Goal: Task Accomplishment & Management: Use online tool/utility

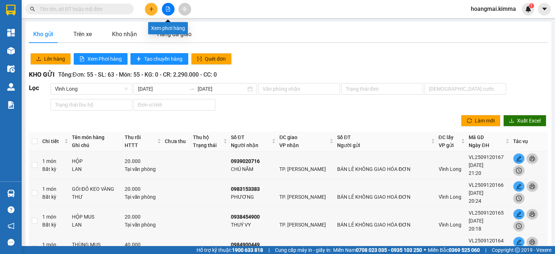
click at [168, 9] on icon "file-add" at bounding box center [168, 9] width 5 height 5
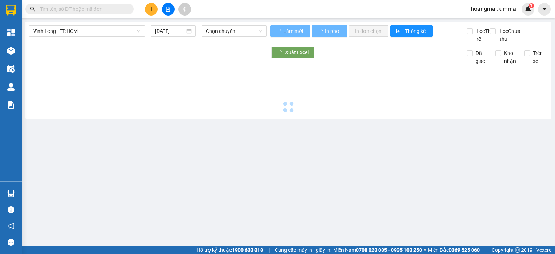
type input "[DATE]"
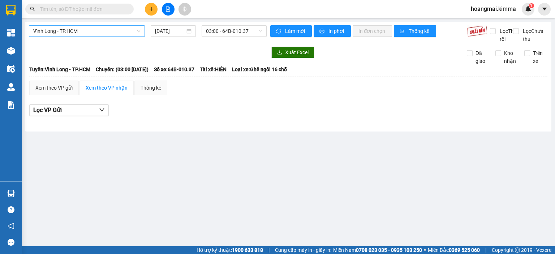
click at [100, 29] on span "Vĩnh Long - TP.HCM" at bounding box center [86, 31] width 107 height 11
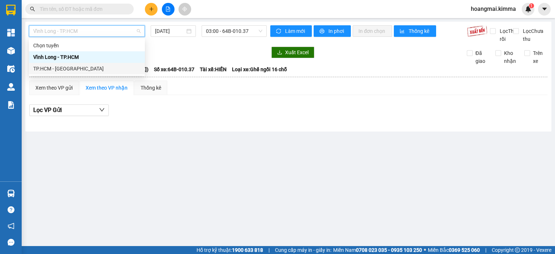
click at [97, 69] on div "TP.HCM - [GEOGRAPHIC_DATA]" at bounding box center [86, 69] width 107 height 8
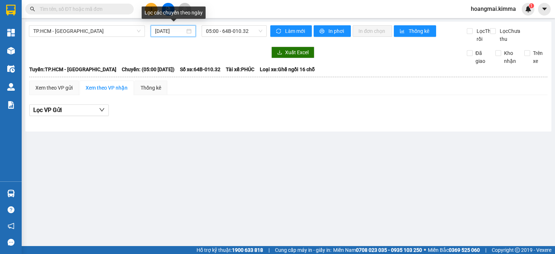
click at [156, 31] on input "[DATE]" at bounding box center [170, 31] width 30 height 8
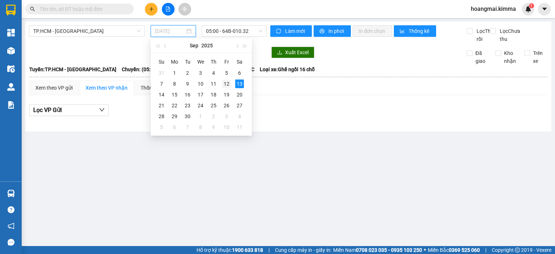
click at [227, 85] on div "12" at bounding box center [226, 84] width 9 height 9
type input "[DATE]"
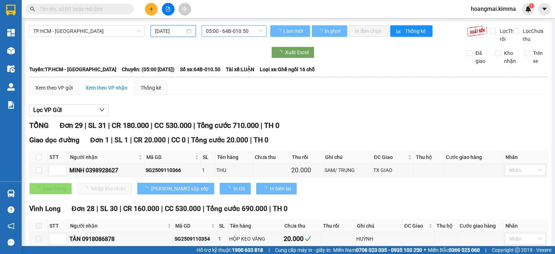
click at [232, 33] on span "05:00 - 64B-010.50" at bounding box center [234, 31] width 57 height 11
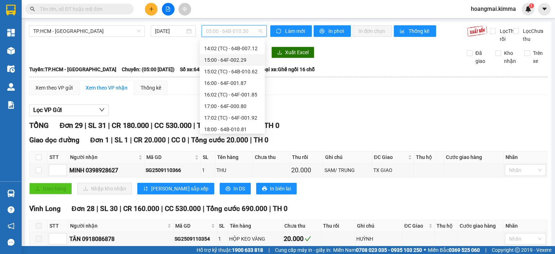
scroll to position [289, 0]
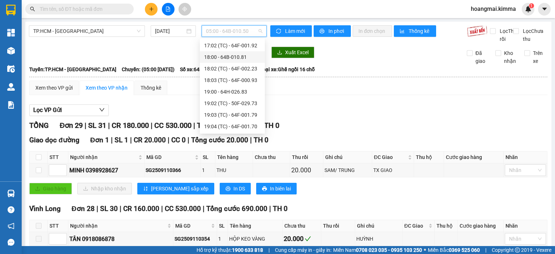
click at [236, 58] on div "18:00 - 64B-010.81" at bounding box center [232, 57] width 56 height 8
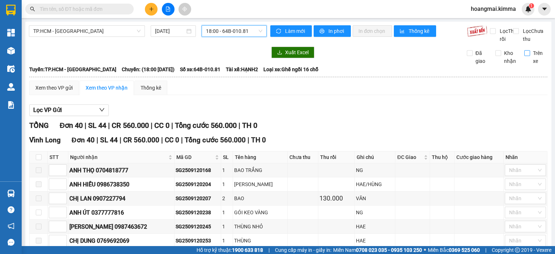
click at [524, 56] on input "Trên xe" at bounding box center [527, 53] width 6 height 6
checkbox input "true"
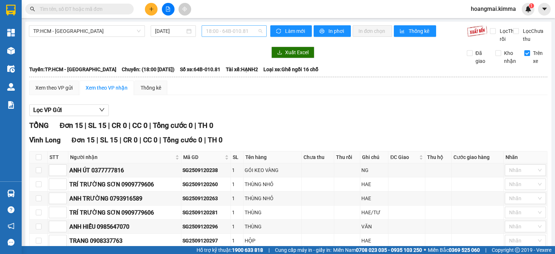
click at [236, 32] on span "18:00 - 64B-010.81" at bounding box center [234, 31] width 57 height 11
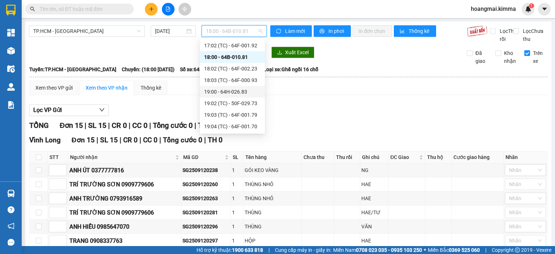
click at [238, 92] on div "19:00 - 64H-026.83" at bounding box center [232, 92] width 56 height 8
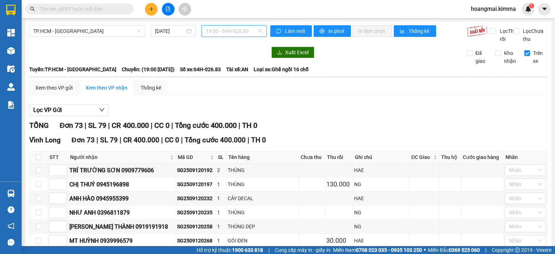
click at [234, 31] on span "19:00 - 64H-026.83" at bounding box center [234, 31] width 57 height 11
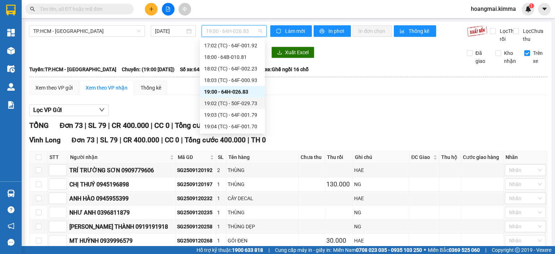
click at [241, 100] on div "19:02 (TC) - 50F-029.73" at bounding box center [232, 103] width 56 height 8
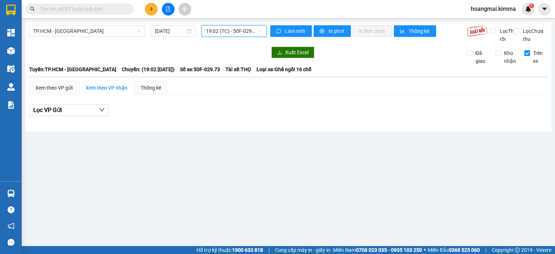
click at [240, 31] on span "19:02 (TC) - 50F-029.73" at bounding box center [234, 31] width 57 height 11
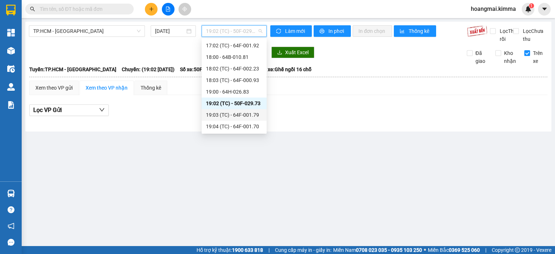
click at [247, 115] on div "19:03 (TC) - 64F-001.79" at bounding box center [234, 115] width 56 height 8
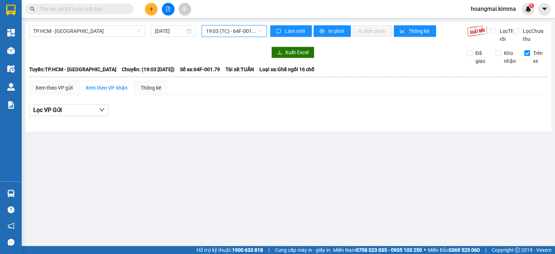
click at [235, 31] on span "19:03 (TC) - 64F-001.79" at bounding box center [234, 31] width 57 height 11
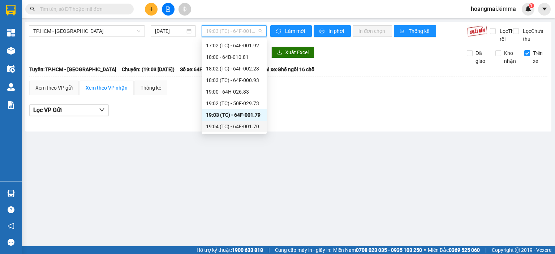
click at [240, 126] on div "19:04 (TC) - 64F-001.70" at bounding box center [234, 127] width 56 height 8
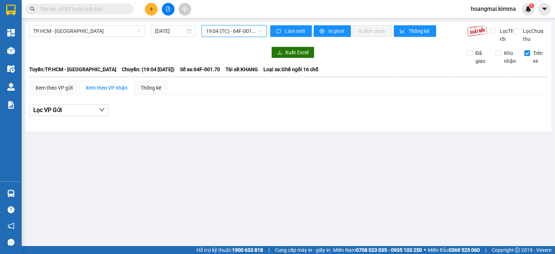
click at [237, 33] on span "19:04 (TC) - 64F-001.70" at bounding box center [234, 31] width 57 height 11
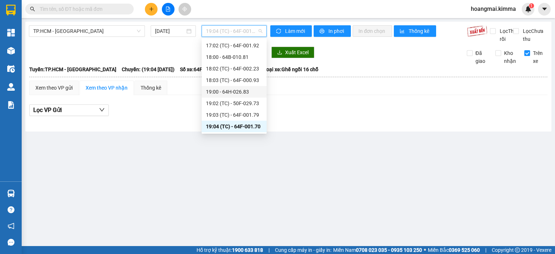
click at [243, 90] on div "19:00 - 64H-026.83" at bounding box center [234, 92] width 56 height 8
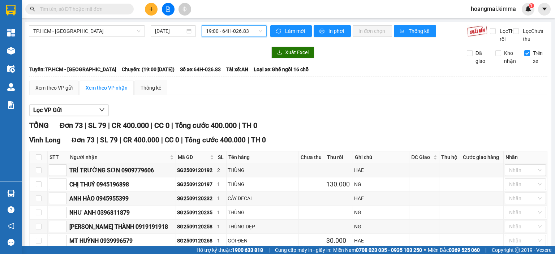
click at [240, 30] on span "19:00 - 64H-026.83" at bounding box center [234, 31] width 57 height 11
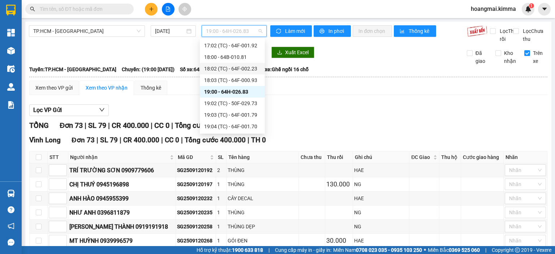
click at [241, 73] on div "18:02 (TC) - 64F-002.23" at bounding box center [232, 69] width 65 height 12
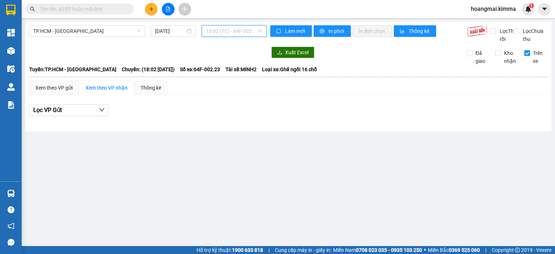
drag, startPoint x: 243, startPoint y: 30, endPoint x: 242, endPoint y: 60, distance: 30.0
click at [243, 31] on span "18:02 (TC) - 64F-002.23" at bounding box center [234, 31] width 57 height 11
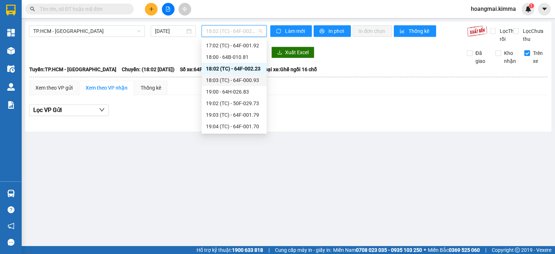
click at [247, 79] on div "18:03 (TC) - 64F-000.93" at bounding box center [234, 80] width 56 height 8
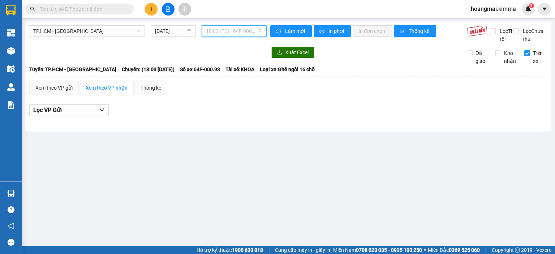
click at [236, 31] on span "18:03 (TC) - 64F-000.93" at bounding box center [234, 31] width 57 height 11
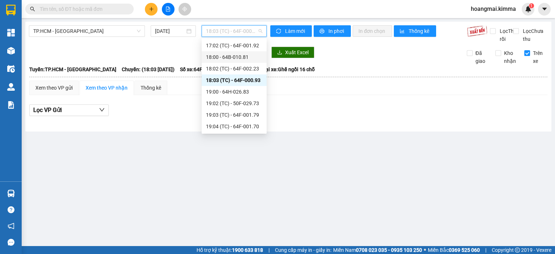
click at [239, 56] on div "18:00 - 64B-010.81" at bounding box center [234, 57] width 56 height 8
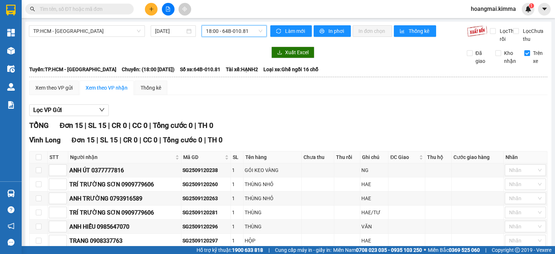
drag, startPoint x: 79, startPoint y: 31, endPoint x: 71, endPoint y: 40, distance: 12.3
click at [78, 31] on span "TP.HCM - [GEOGRAPHIC_DATA]" at bounding box center [86, 31] width 107 height 11
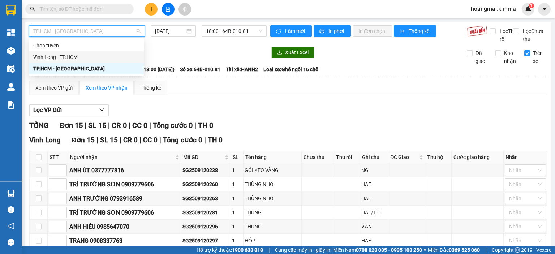
click at [71, 57] on div "Vĩnh Long - TP.HCM" at bounding box center [86, 57] width 106 height 8
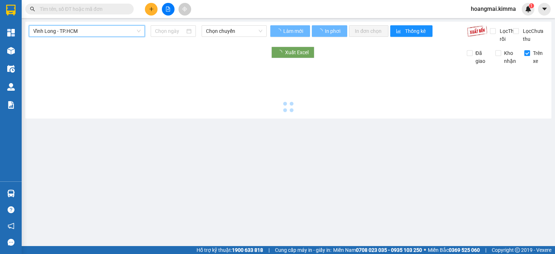
type input "[DATE]"
